Goal: Contribute content

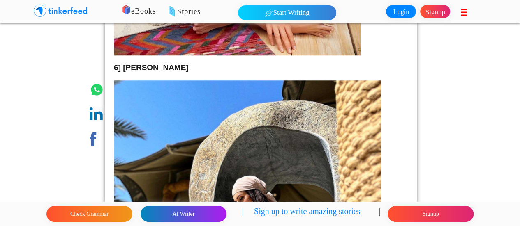
scroll to position [1849, 0]
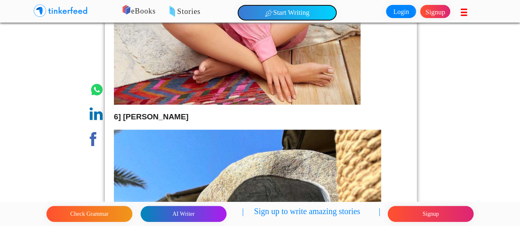
click at [269, 7] on button "Start Writing" at bounding box center [287, 12] width 98 height 15
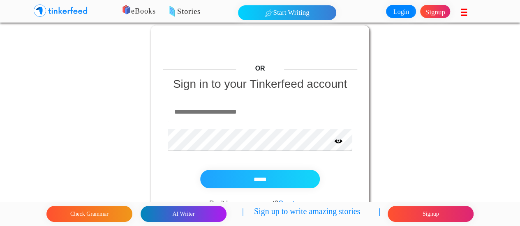
scroll to position [15, 0]
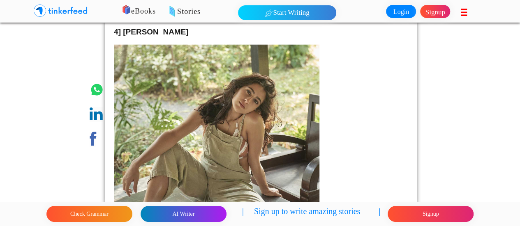
scroll to position [2716, 0]
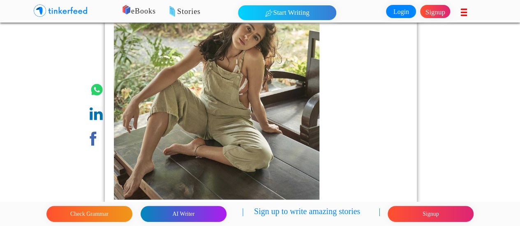
click at [219, 134] on img at bounding box center [216, 90] width 205 height 219
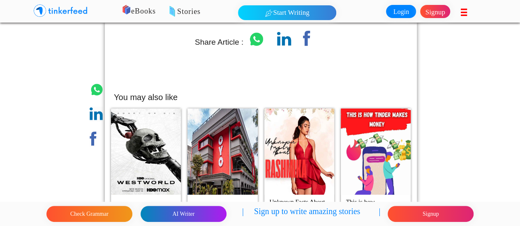
scroll to position [4012, 0]
